Goal: Information Seeking & Learning: Understand process/instructions

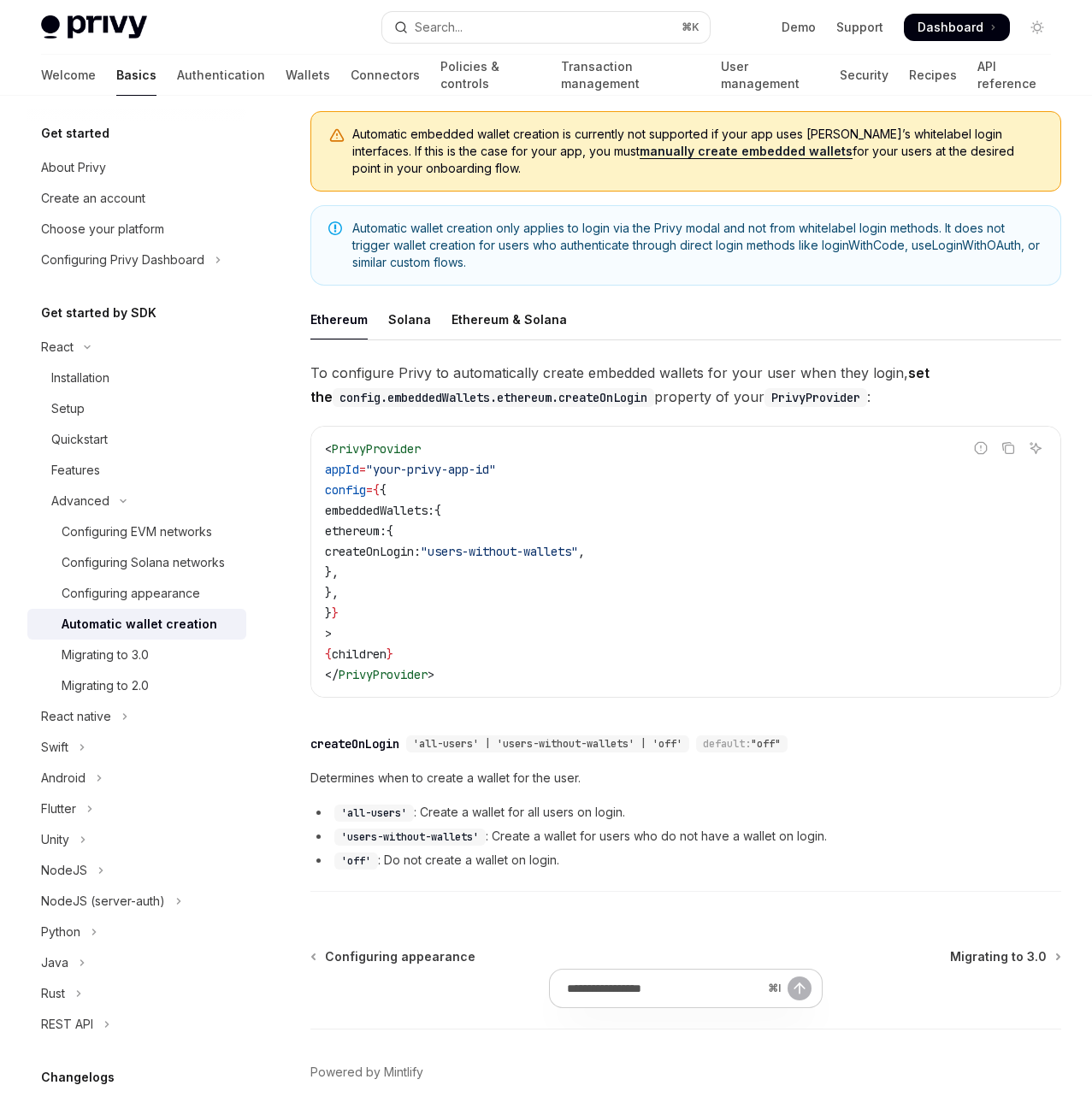
scroll to position [243, 0]
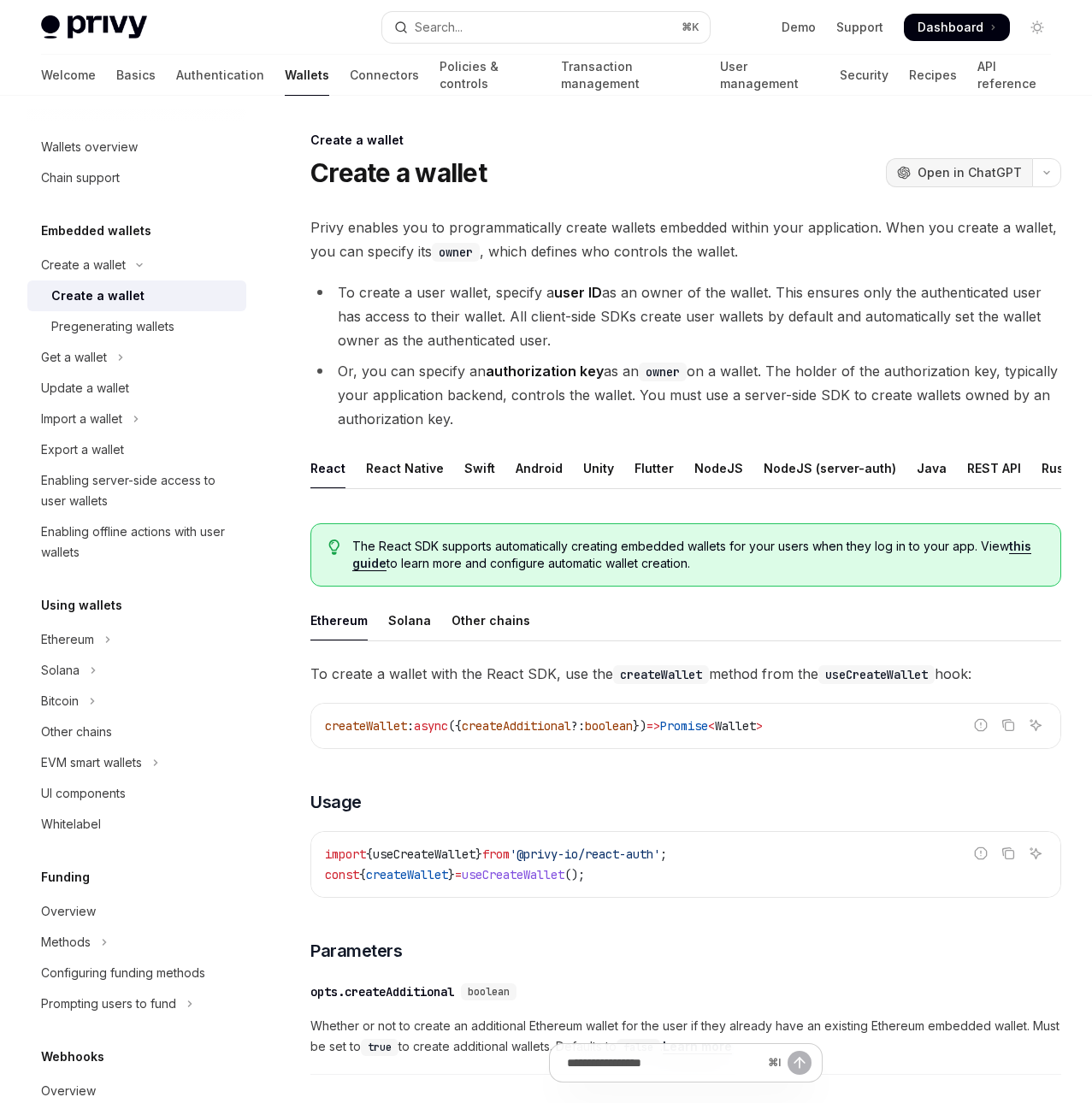
click at [938, 162] on button "OpenAI Open in ChatGPT" at bounding box center [958, 173] width 147 height 30
type textarea "*"
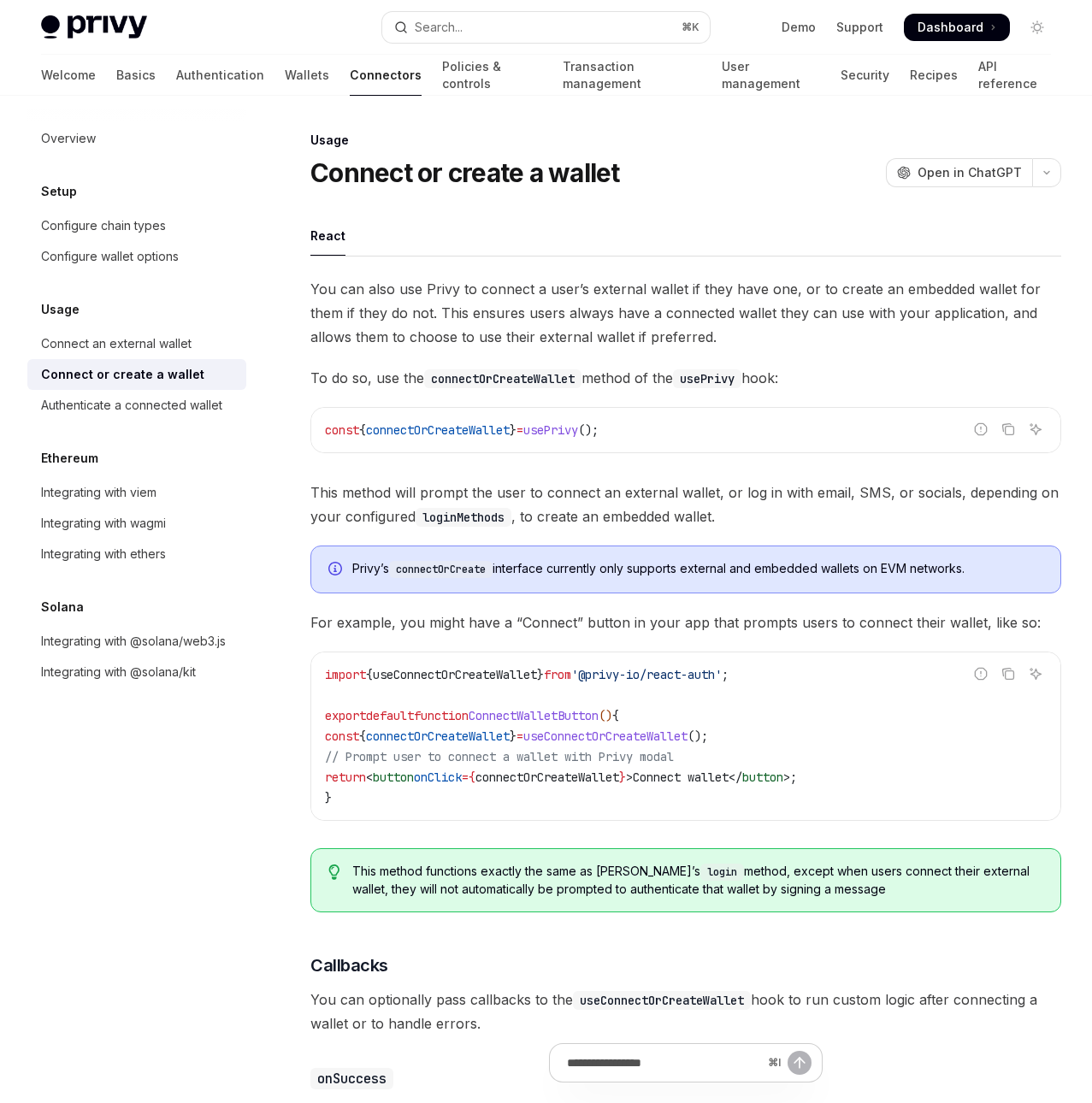
click at [448, 335] on span "You can also use Privy to connect a user’s external wallet if they have one, or…" at bounding box center [685, 313] width 751 height 72
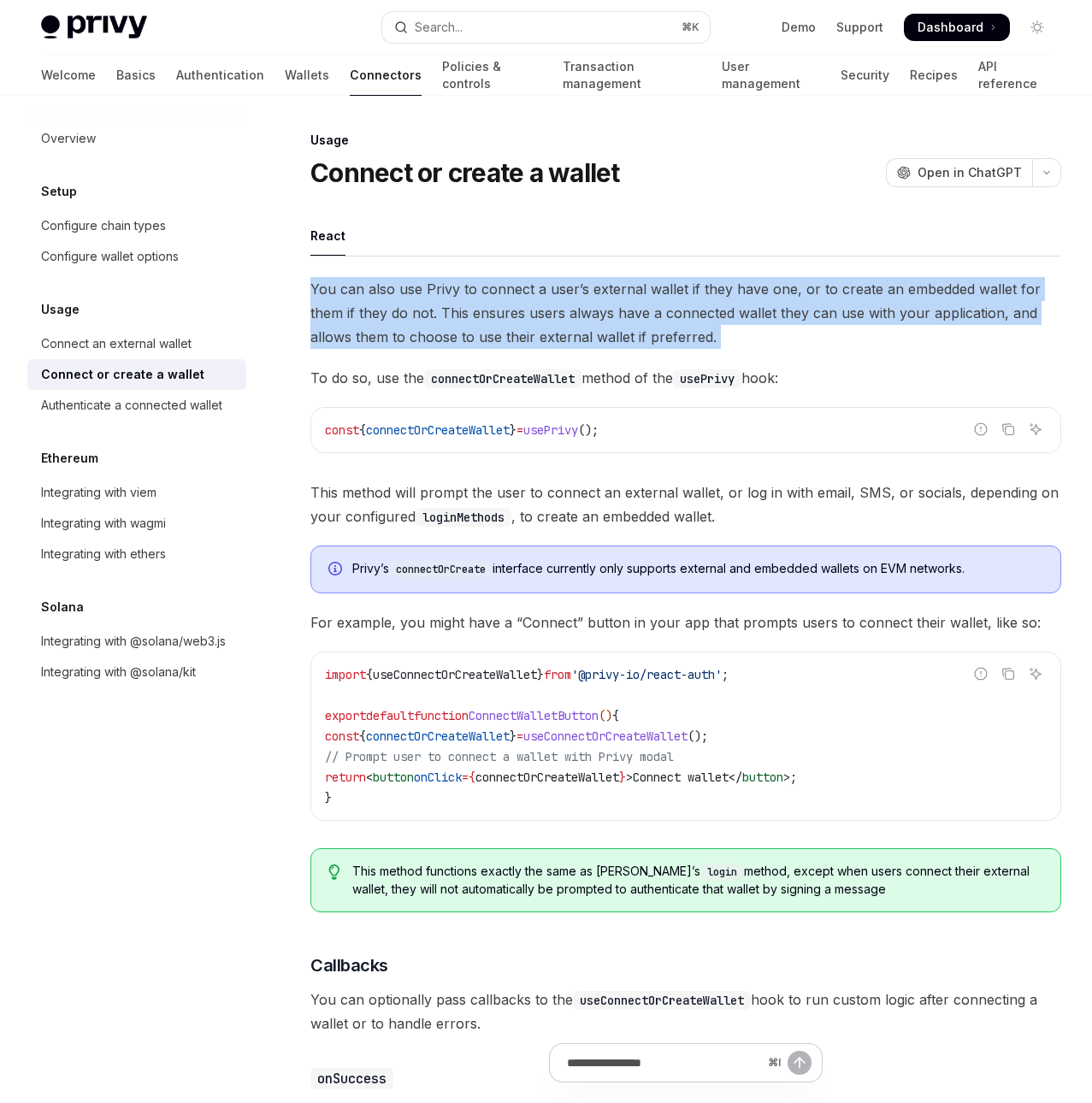
click at [448, 335] on span "You can also use Privy to connect a user’s external wallet if they have one, or…" at bounding box center [685, 313] width 751 height 72
click at [590, 374] on span "To do so, use the connectOrCreateWallet method of the usePrivy hook:" at bounding box center [685, 378] width 751 height 24
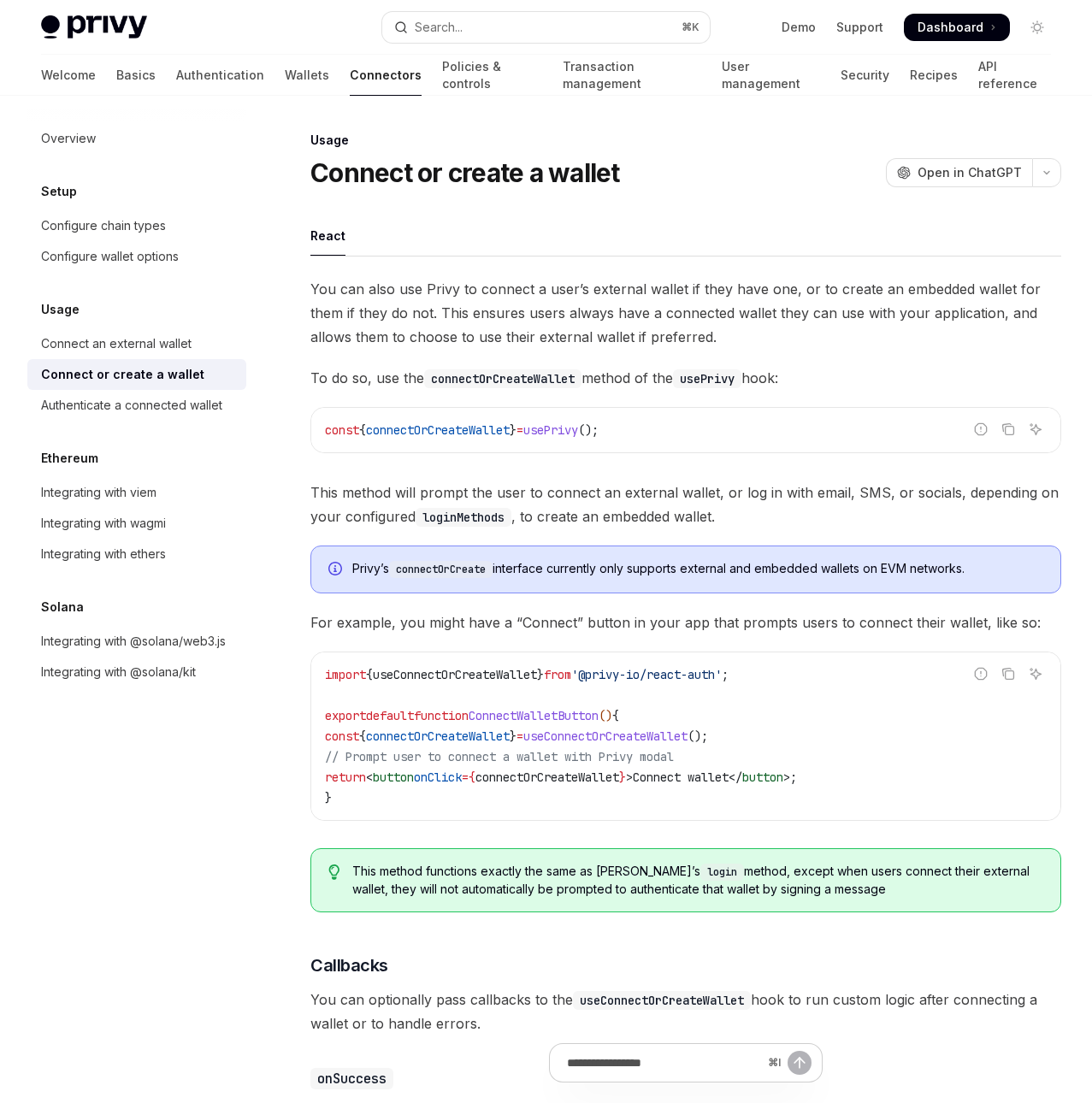
click at [590, 374] on span "To do so, use the connectOrCreateWallet method of the usePrivy hook:" at bounding box center [685, 378] width 751 height 24
click at [581, 309] on span "You can also use Privy to connect a user’s external wallet if they have one, or…" at bounding box center [685, 313] width 751 height 72
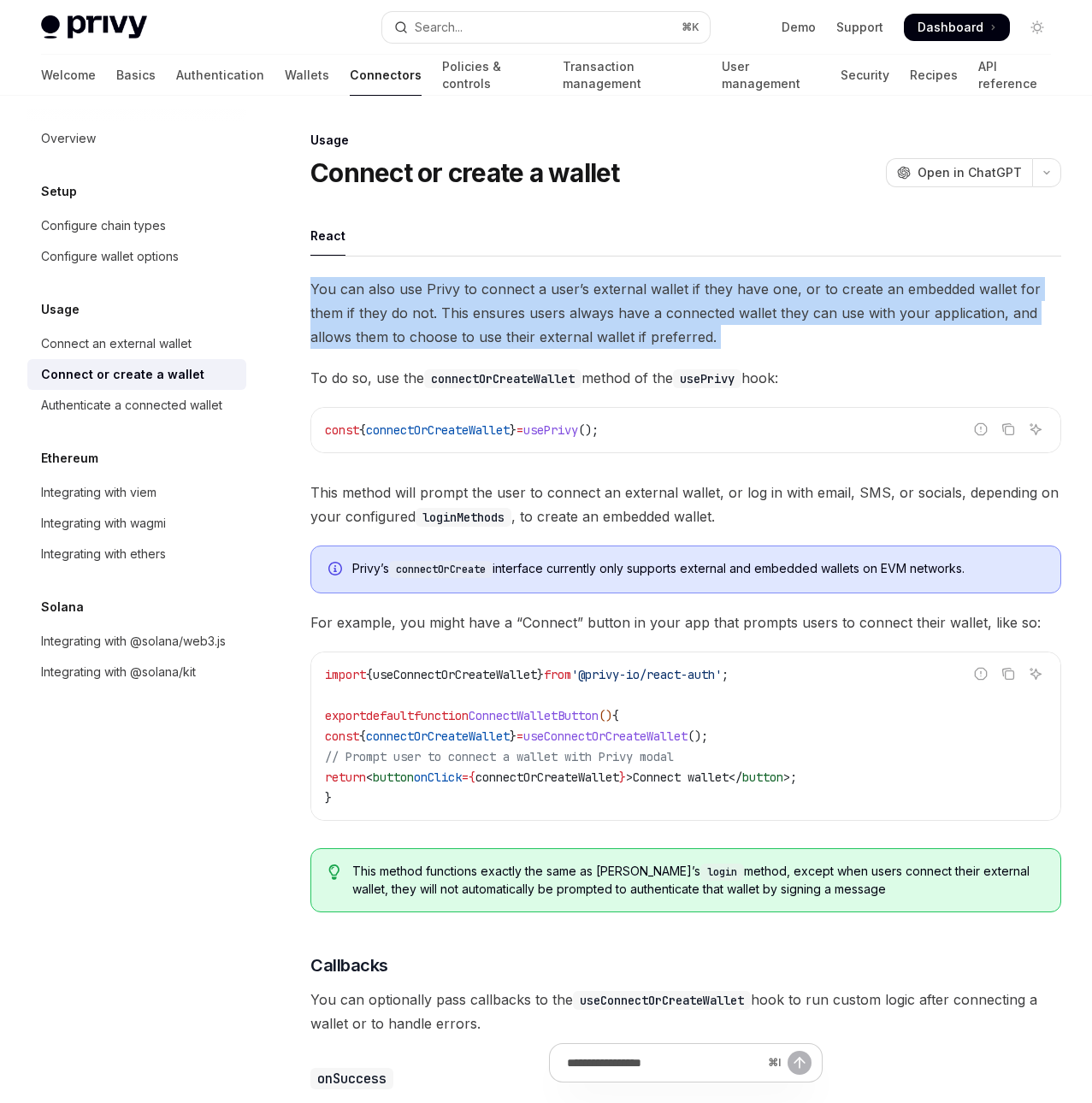
click at [581, 309] on span "You can also use Privy to connect a user’s external wallet if they have one, or…" at bounding box center [685, 313] width 751 height 72
click at [654, 339] on span "You can also use Privy to connect a user’s external wallet if they have one, or…" at bounding box center [685, 313] width 751 height 72
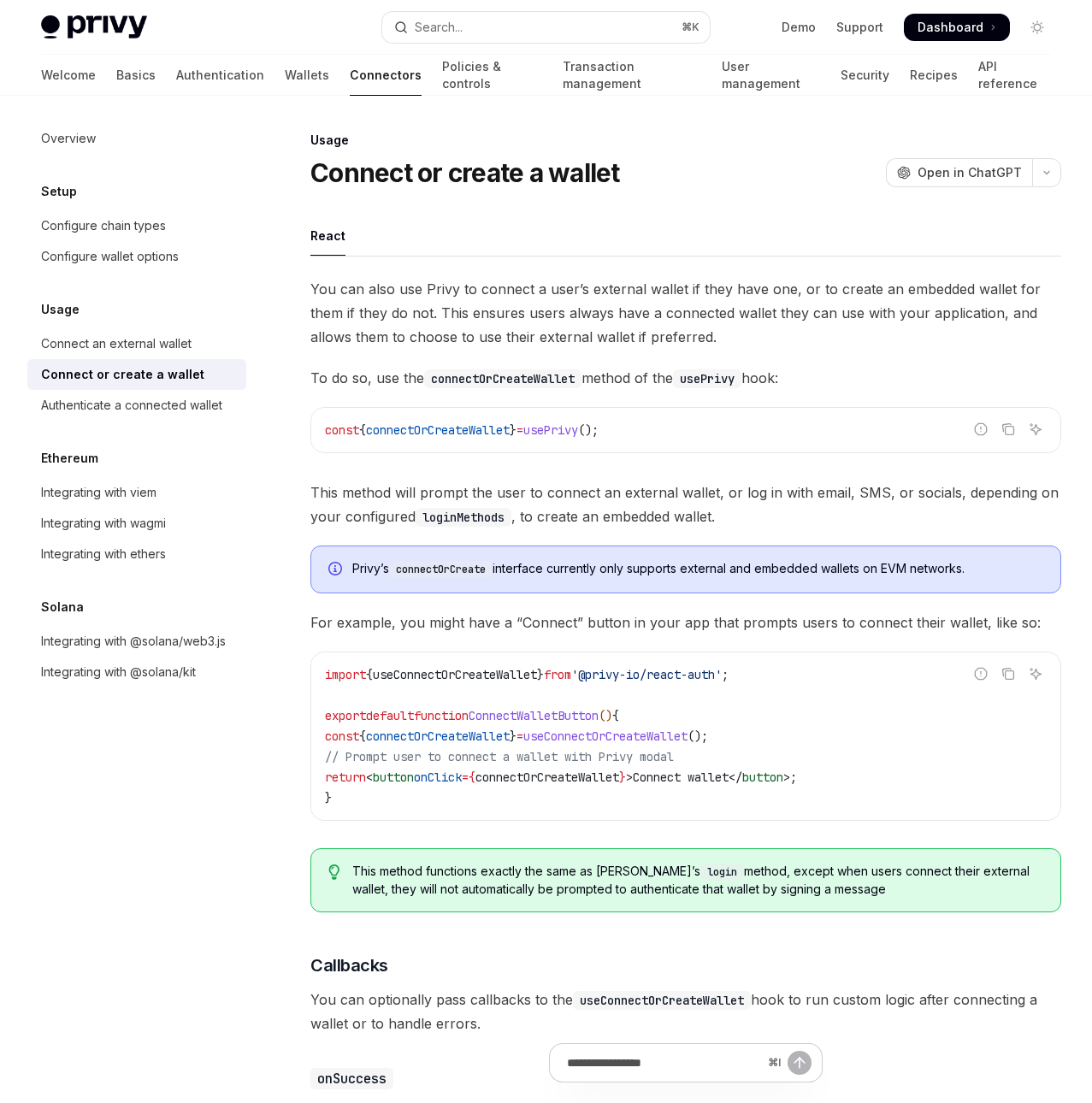
click at [654, 339] on span "You can also use Privy to connect a user’s external wallet if they have one, or…" at bounding box center [685, 313] width 751 height 72
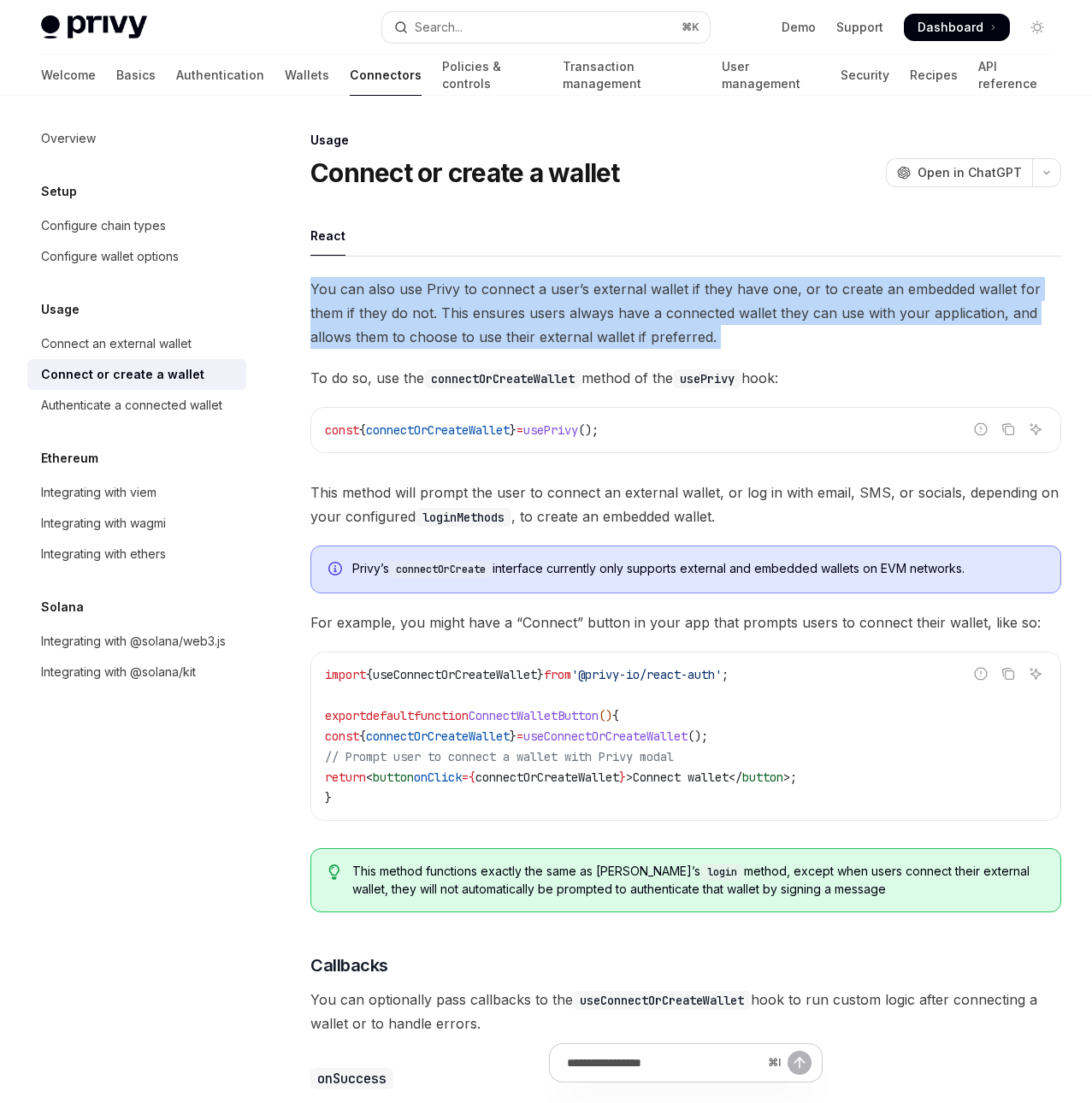
click at [556, 339] on span "You can also use Privy to connect a user’s external wallet if they have one, or…" at bounding box center [685, 313] width 751 height 72
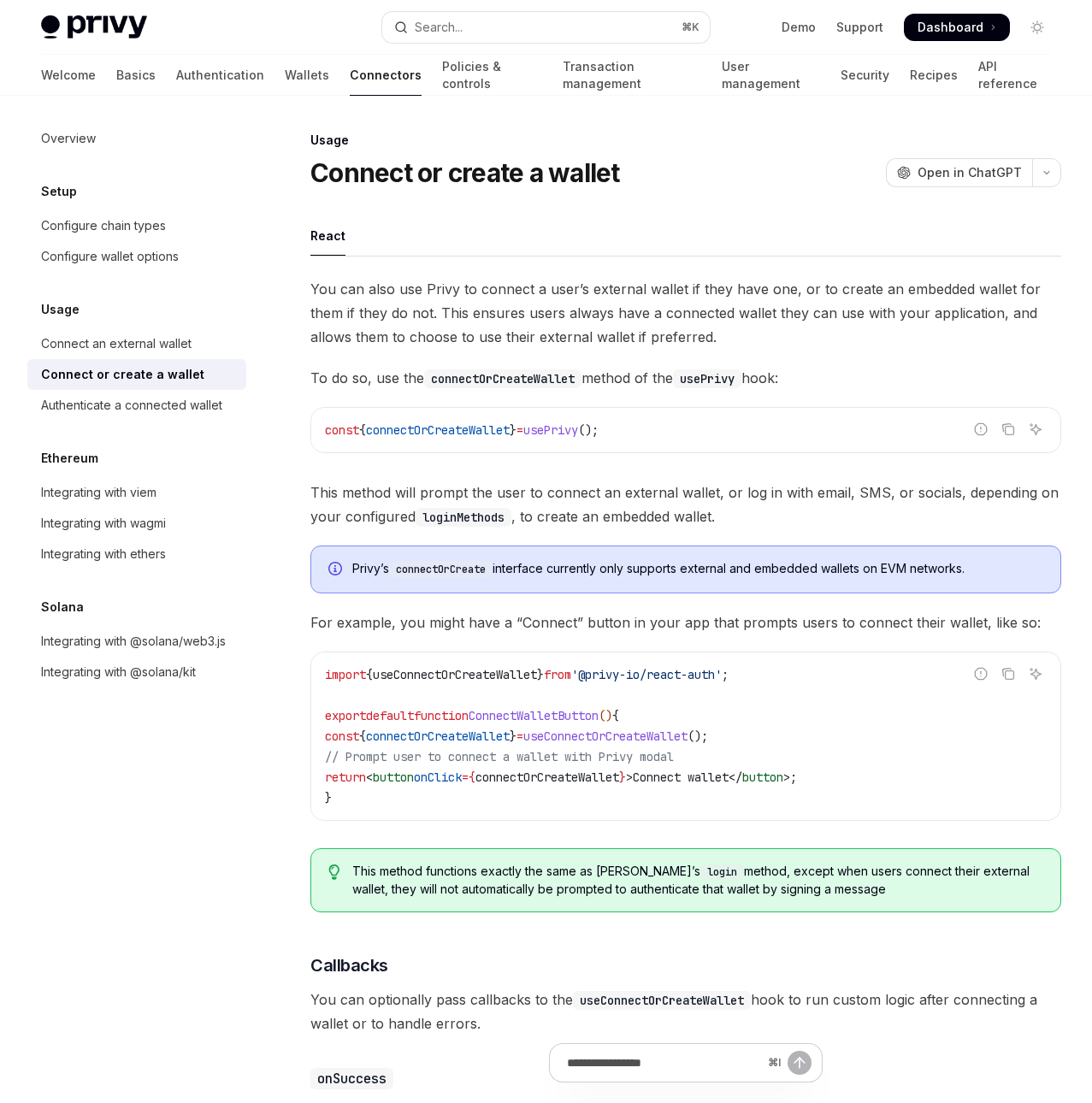
click at [556, 339] on span "You can also use Privy to connect a user’s external wallet if they have one, or…" at bounding box center [685, 313] width 751 height 72
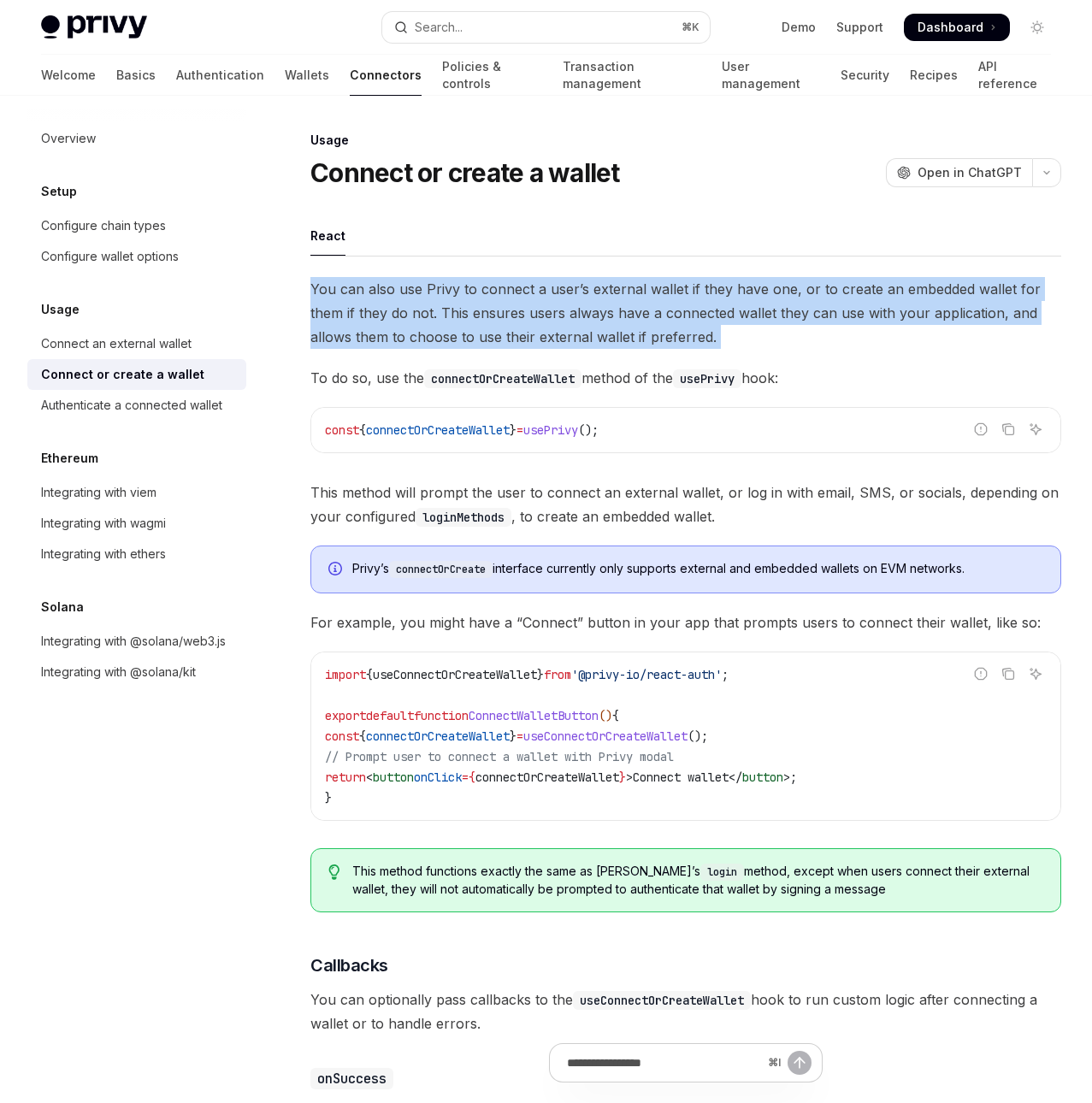
click at [556, 339] on span "You can also use Privy to connect a user’s external wallet if they have one, or…" at bounding box center [685, 313] width 751 height 72
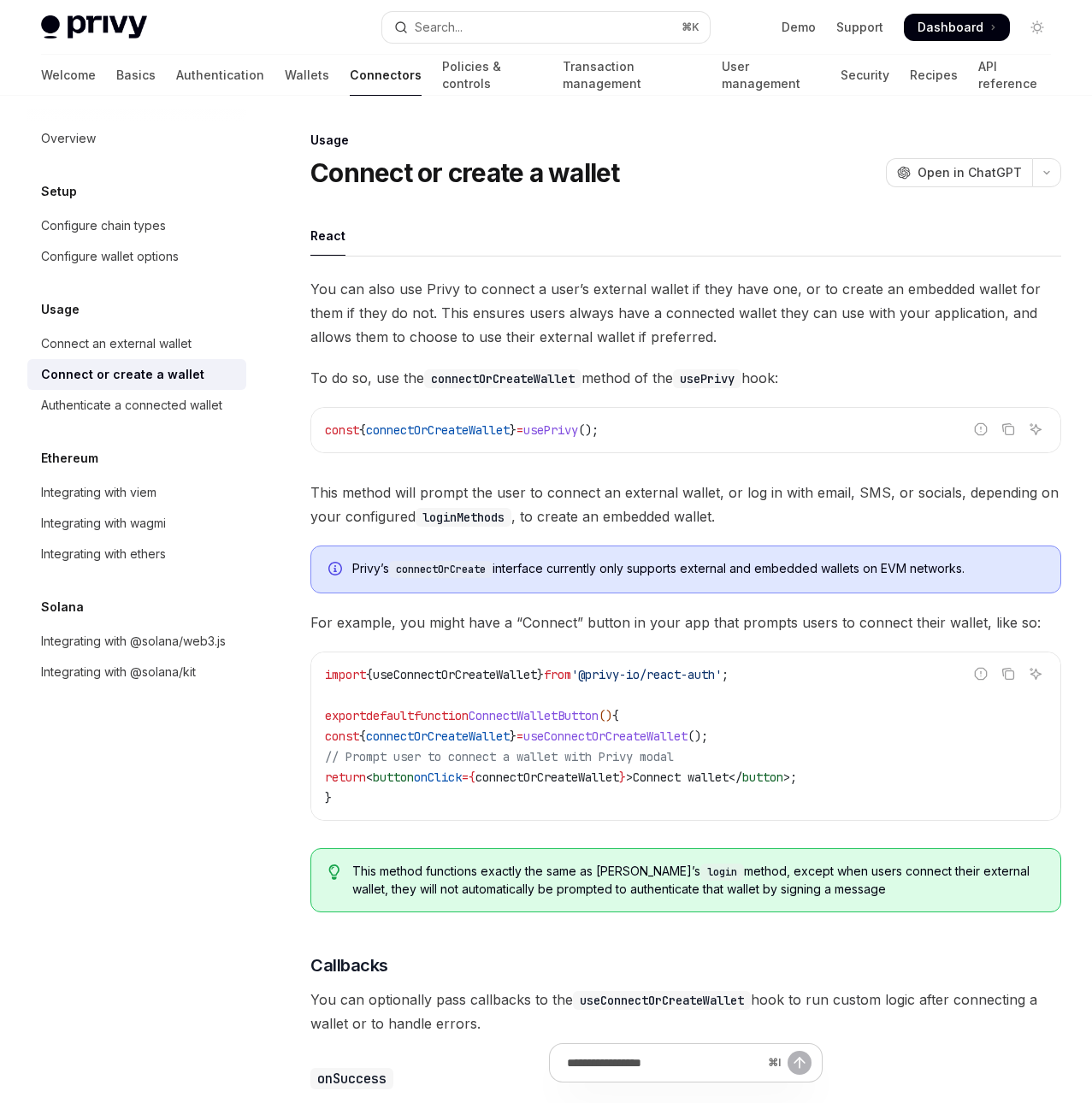
click at [556, 339] on span "You can also use Privy to connect a user’s external wallet if they have one, or…" at bounding box center [685, 313] width 751 height 72
click at [577, 390] on div "You can also use Privy to connect a user’s external wallet if they have one, or…" at bounding box center [685, 919] width 751 height 1284
click at [590, 508] on span "This method will prompt the user to connect an external wallet, or log in with …" at bounding box center [685, 504] width 751 height 48
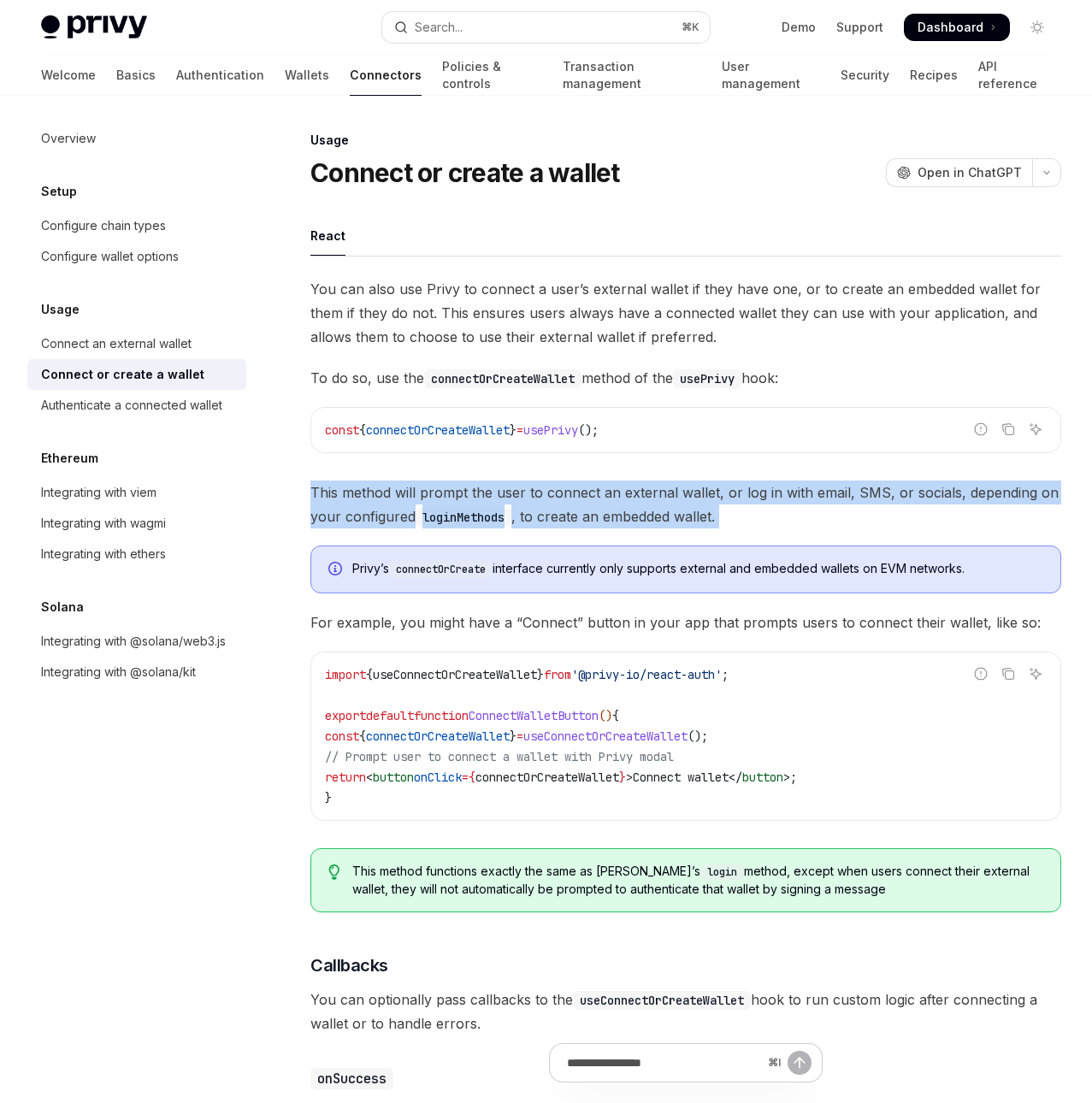
click at [590, 508] on span "This method will prompt the user to connect an external wallet, or log in with …" at bounding box center [685, 504] width 751 height 48
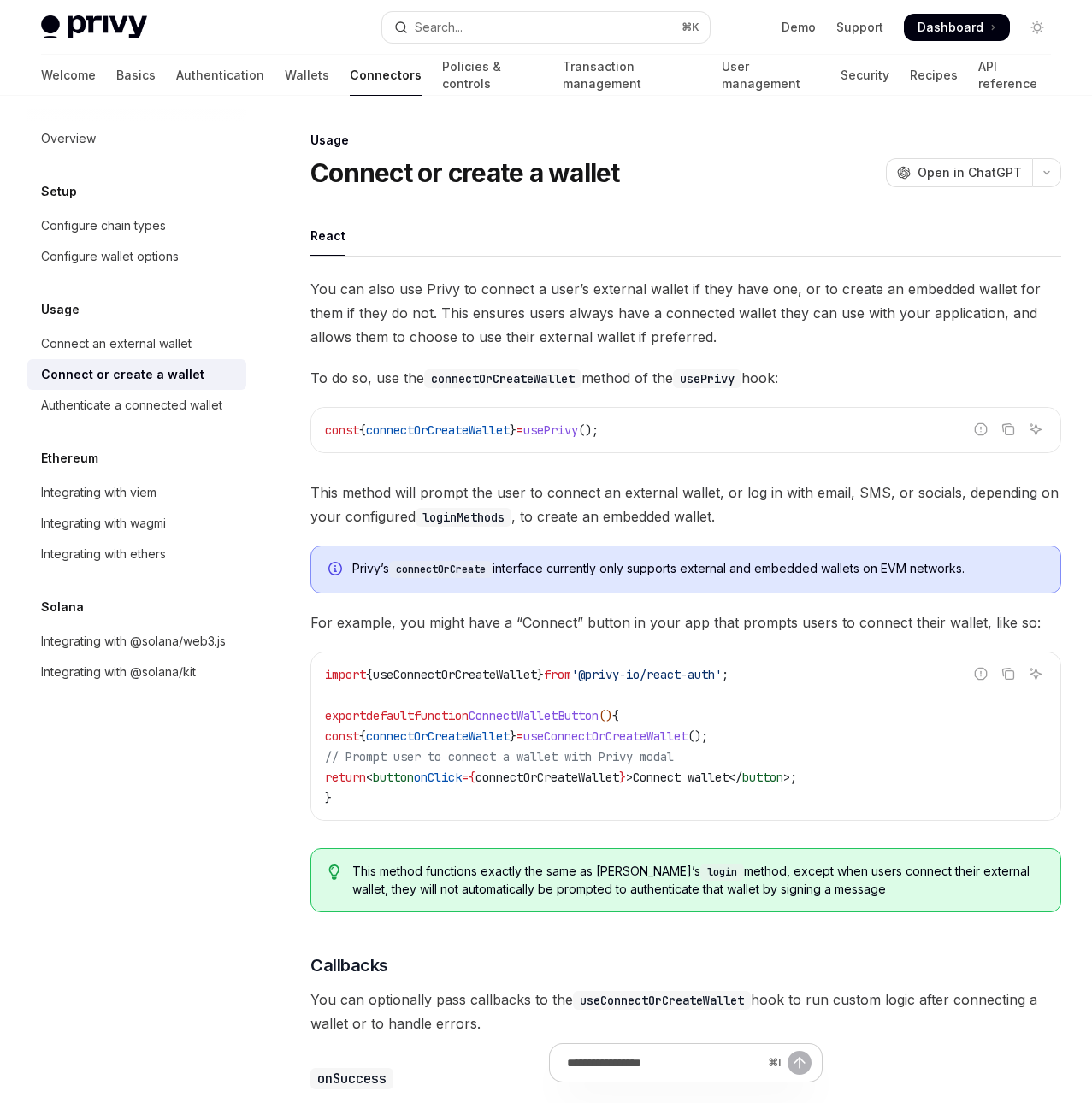
type textarea "*"
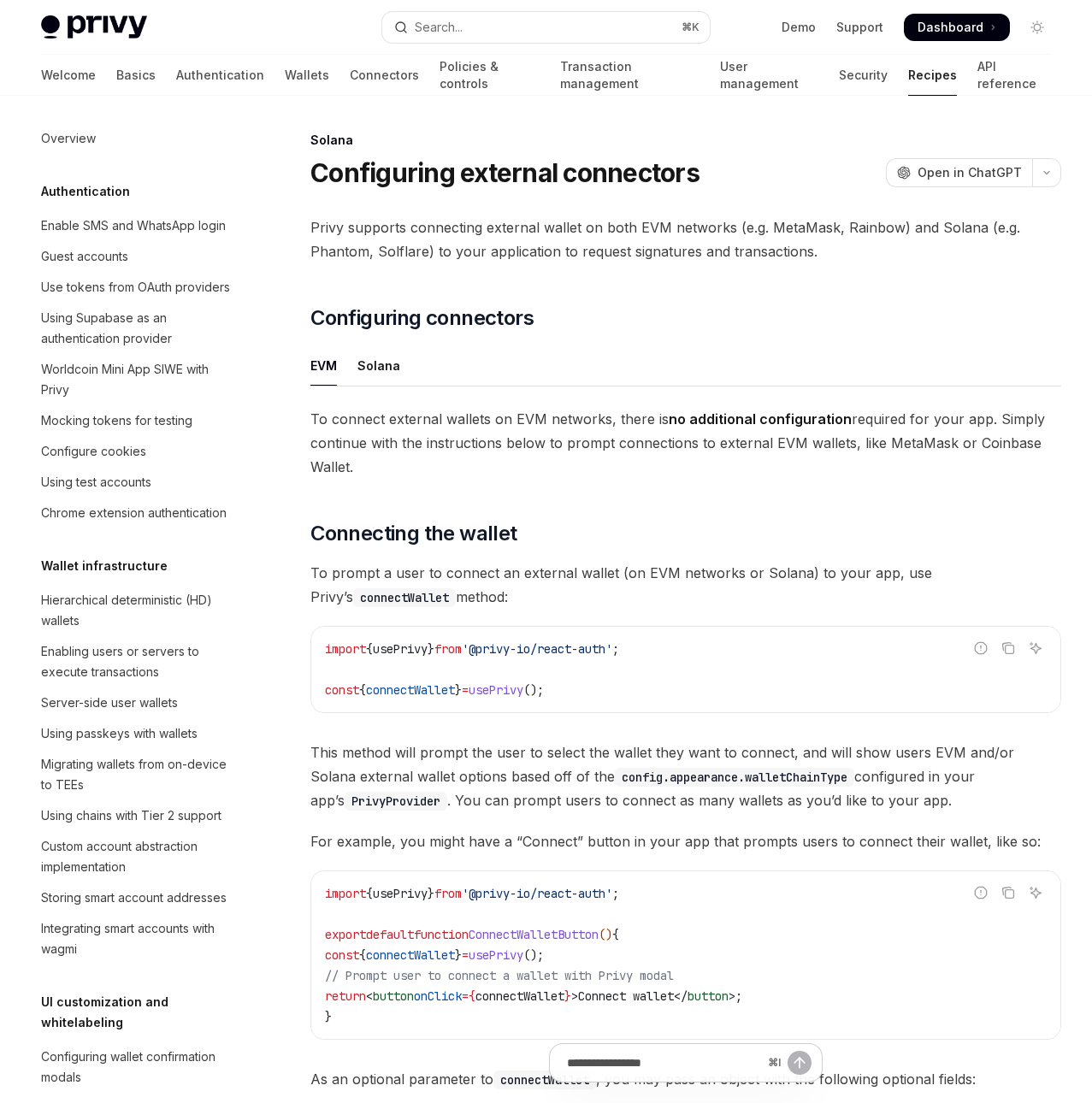
scroll to position [2189, 0]
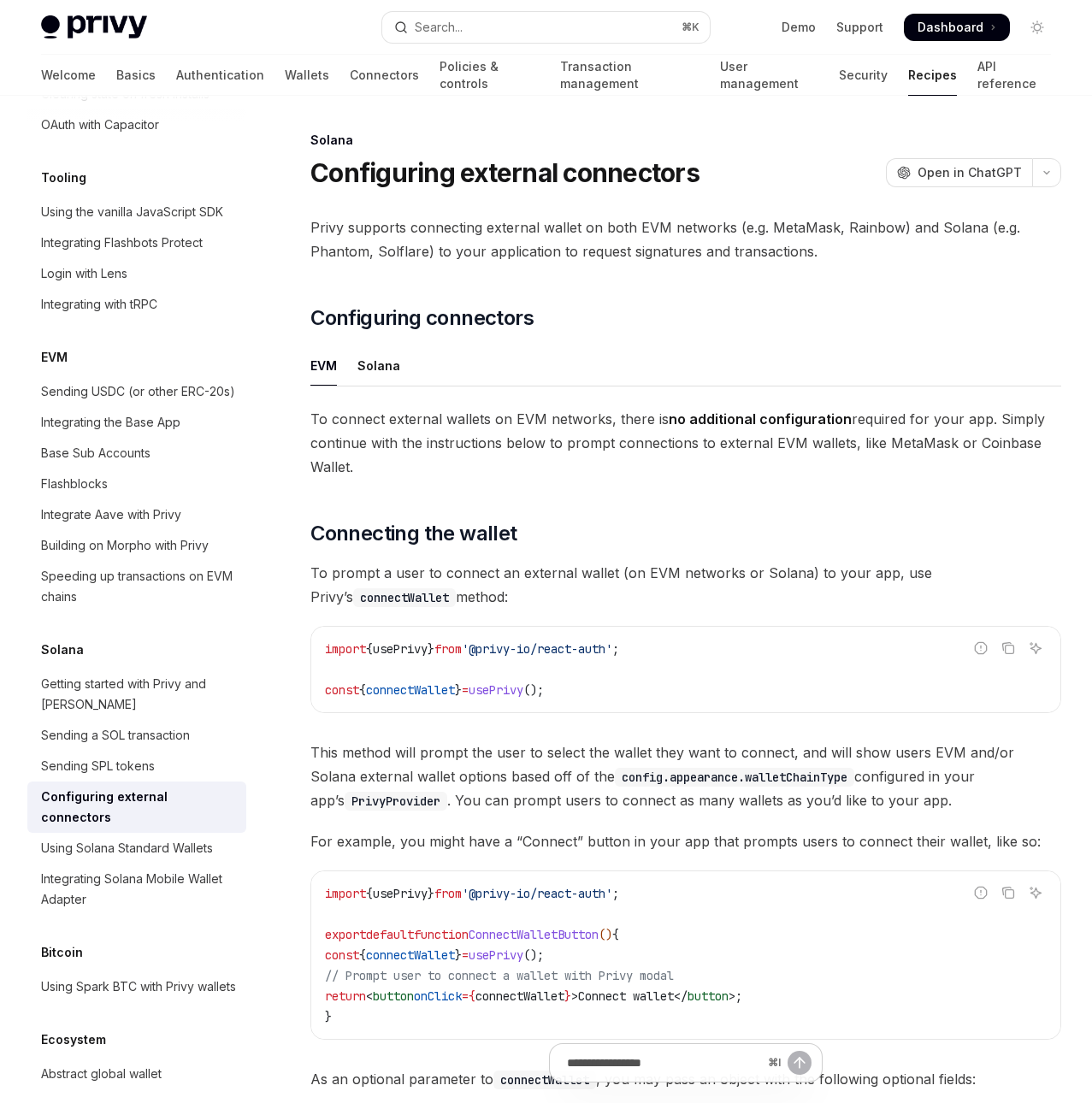
click at [352, 451] on span "To connect external wallets on EVM networks, there is no additional configurati…" at bounding box center [685, 443] width 751 height 72
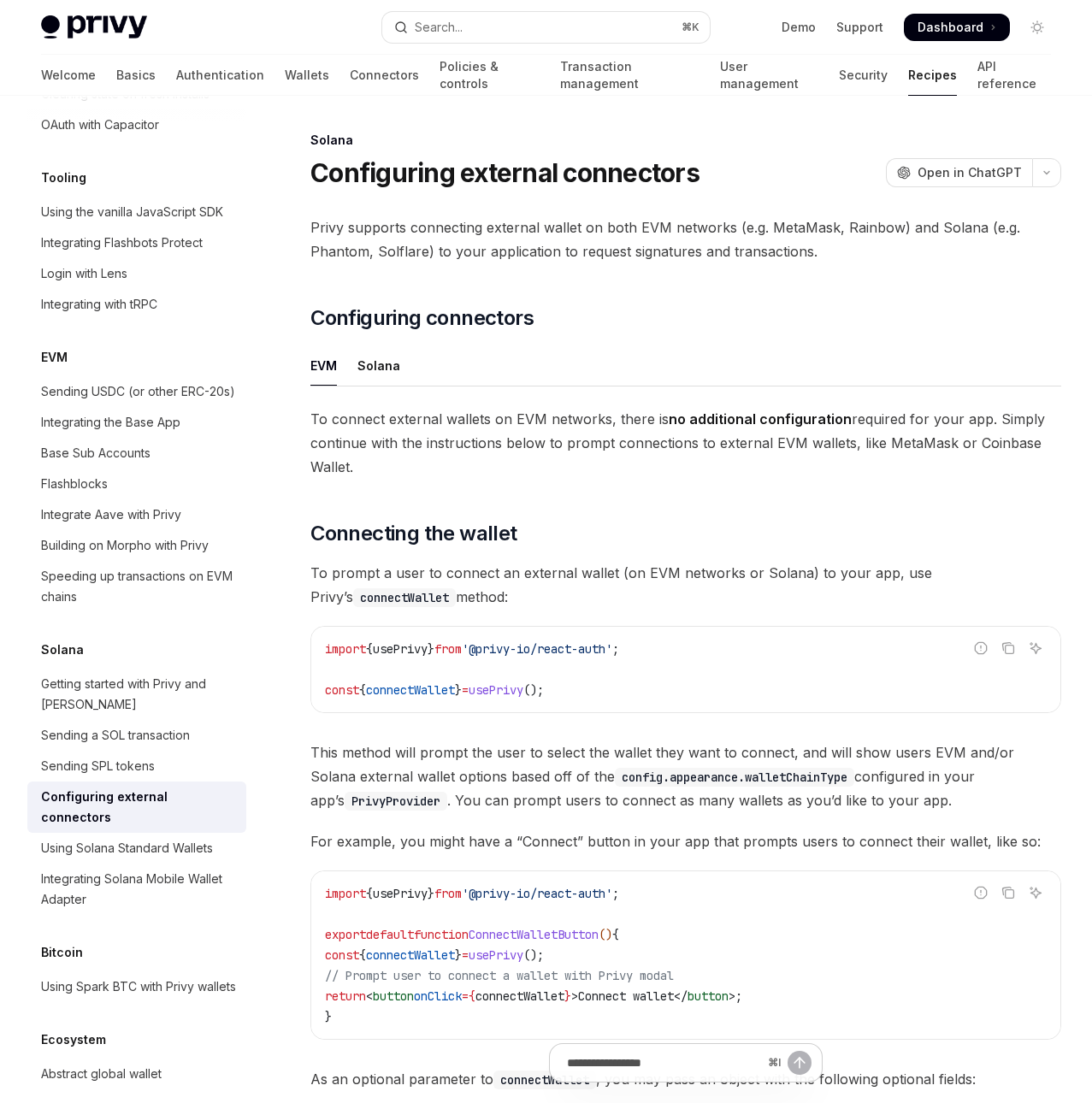
drag, startPoint x: 395, startPoint y: 474, endPoint x: 381, endPoint y: 402, distance: 73.3
click at [381, 402] on div "EVM Solana To connect external wallets on EVM networks, there is no additional …" at bounding box center [685, 412] width 751 height 134
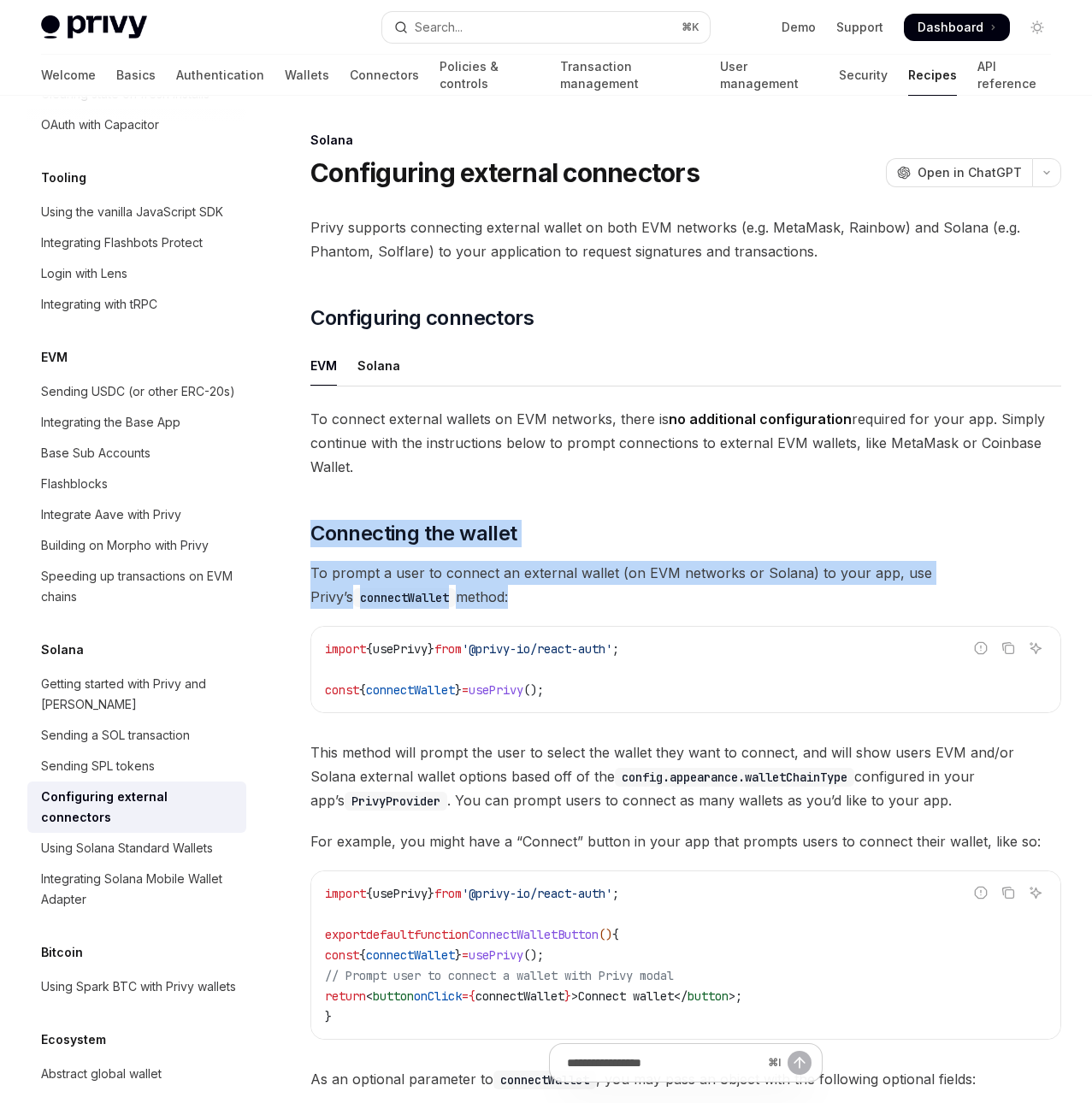
drag, startPoint x: 412, startPoint y: 499, endPoint x: 469, endPoint y: 605, distance: 120.4
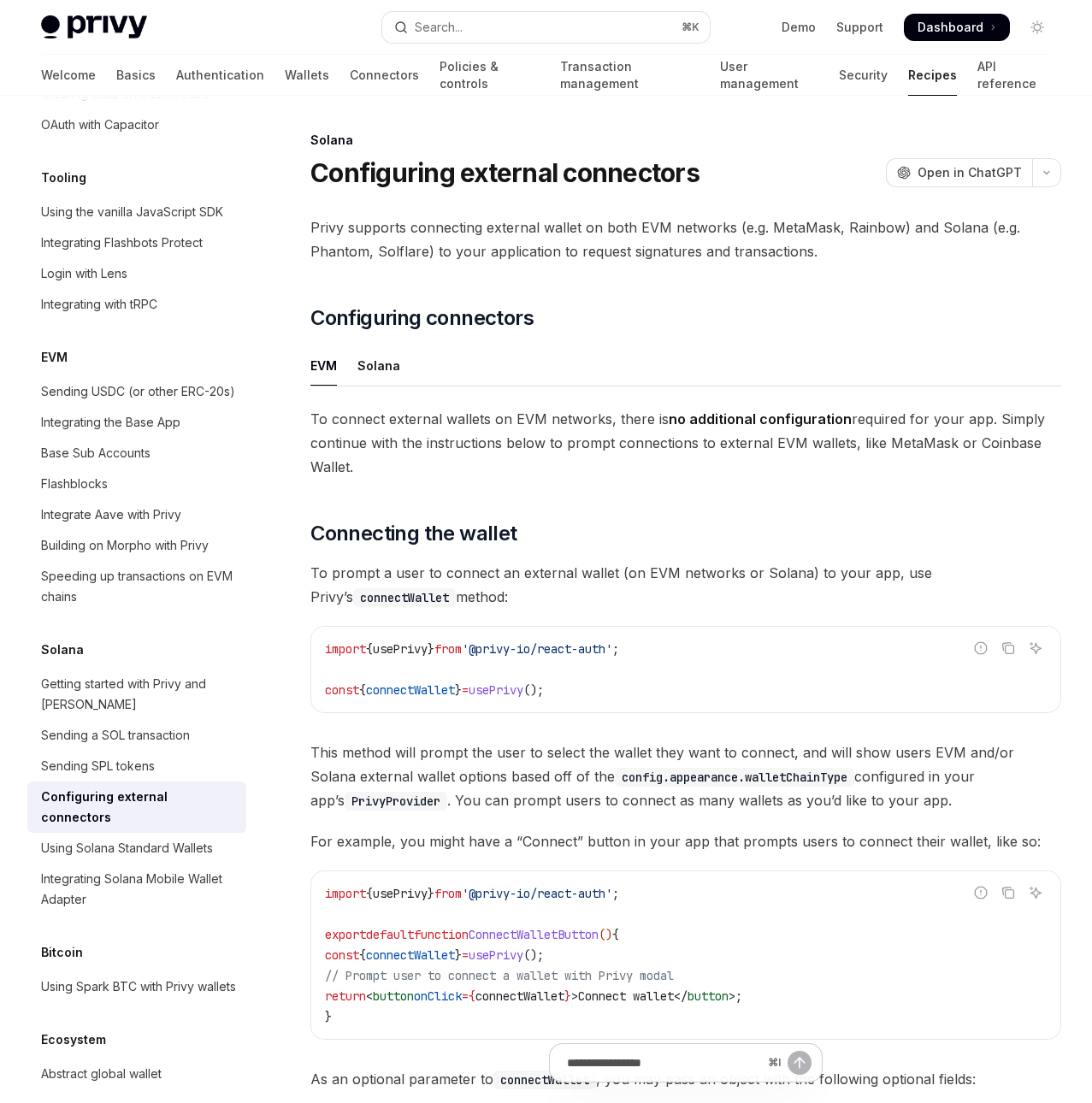
click at [605, 701] on div "import { usePrivy } from '@privy-io/react-auth' ; const { connectWallet } = use…" at bounding box center [685, 669] width 749 height 86
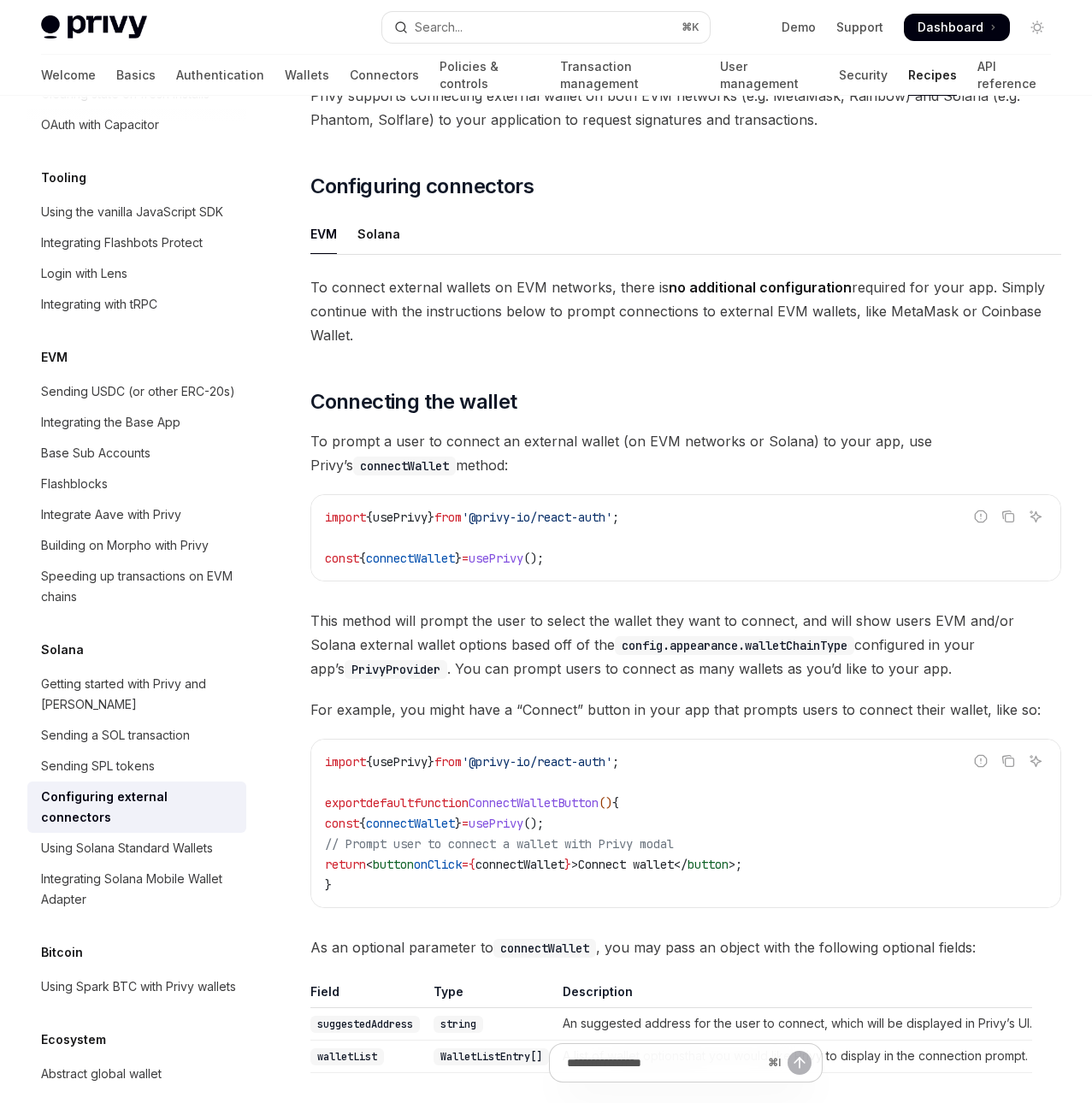
scroll to position [137, 0]
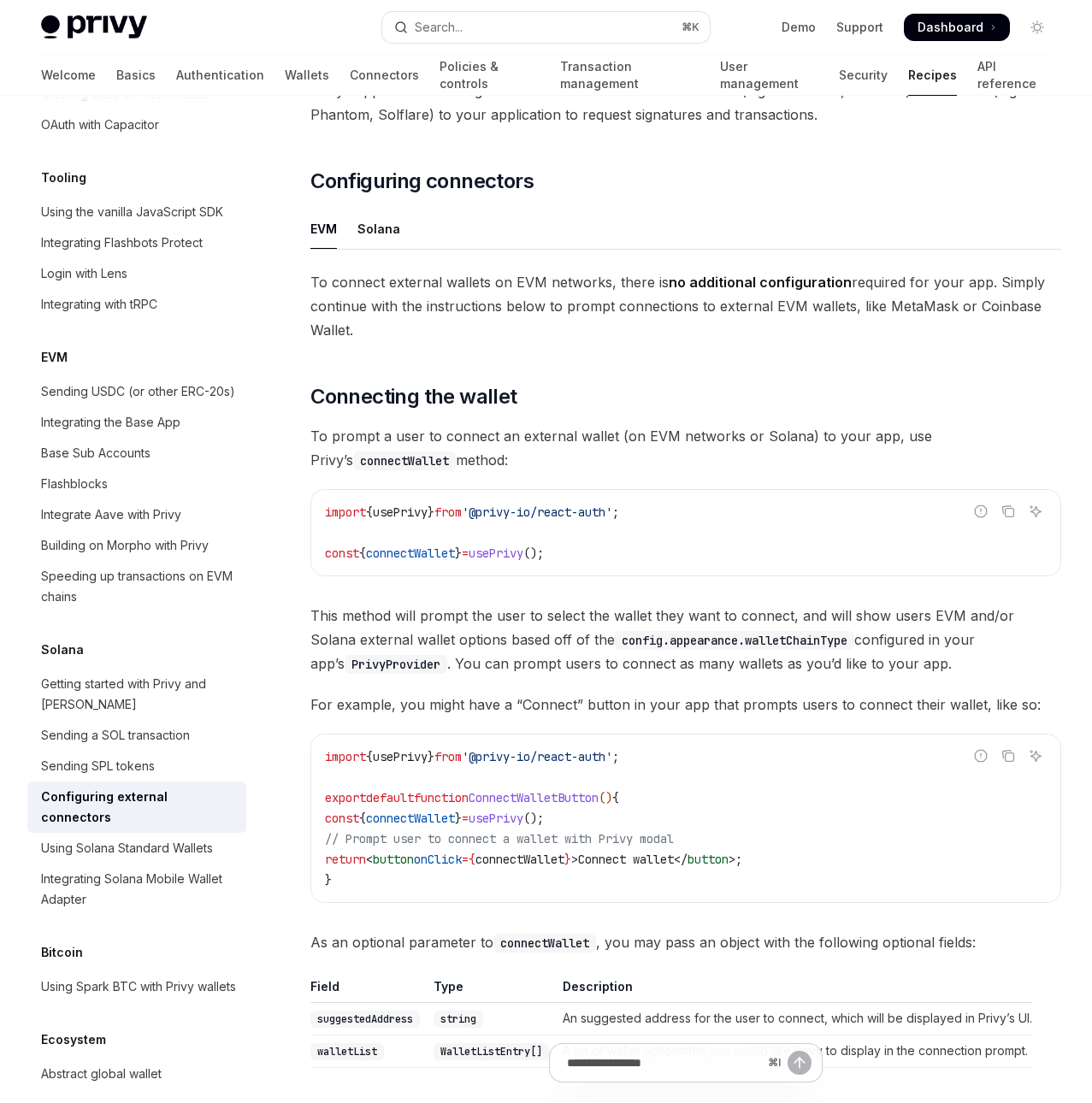
click at [564, 655] on span "This method will prompt the user to select the wallet they want to connect, and…" at bounding box center [685, 640] width 751 height 72
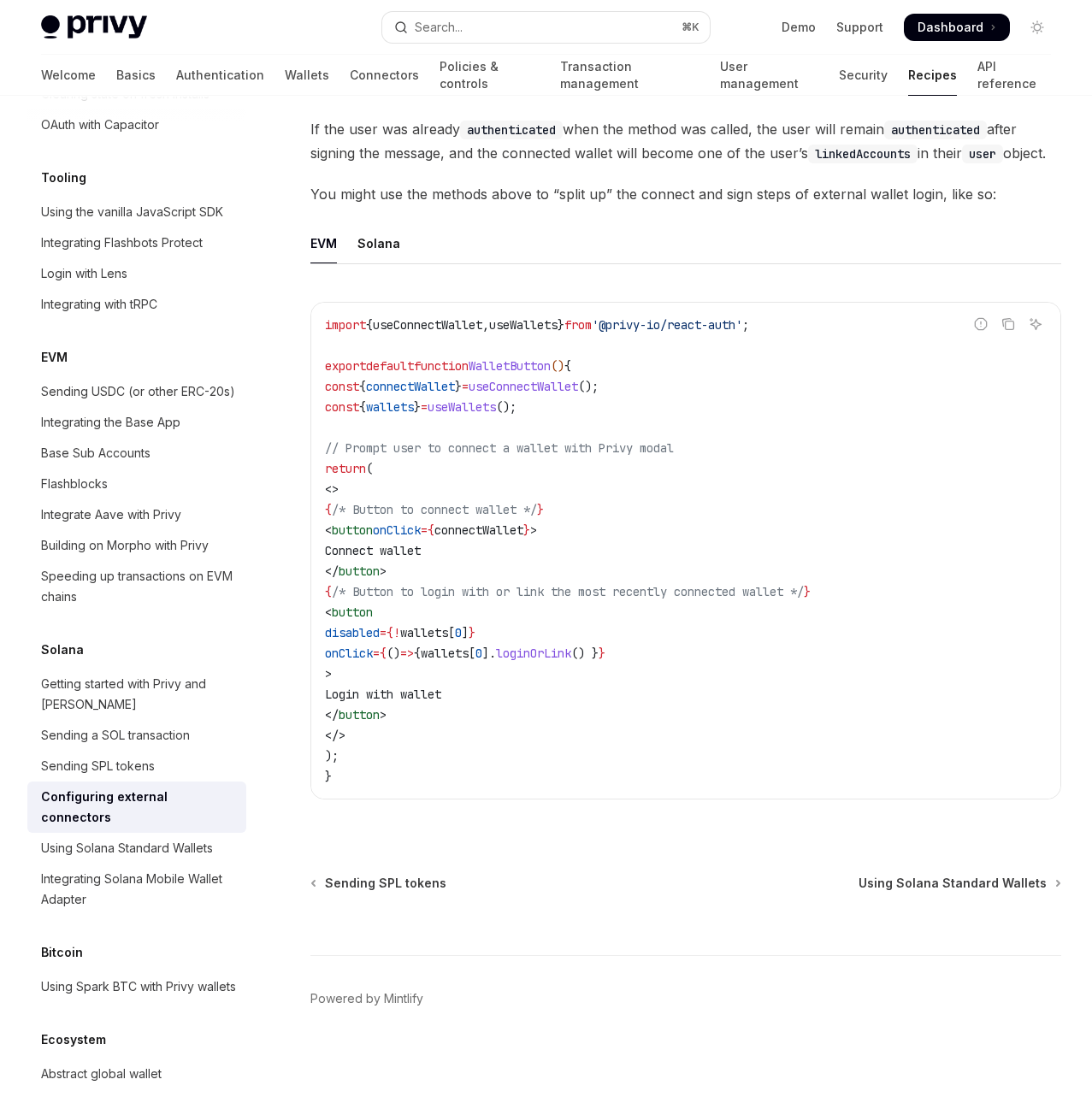
scroll to position [2702, 0]
